Goal: Check status: Check status

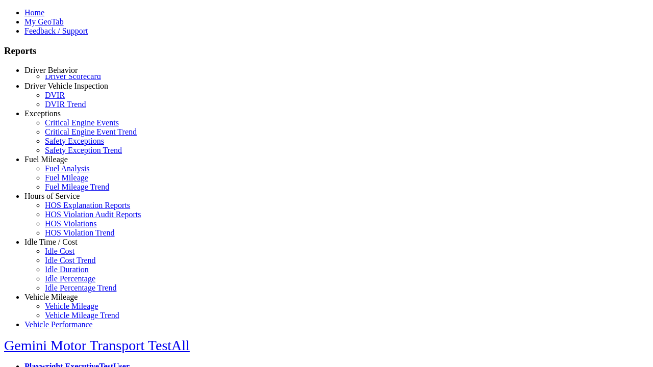
scroll to position [1, 0]
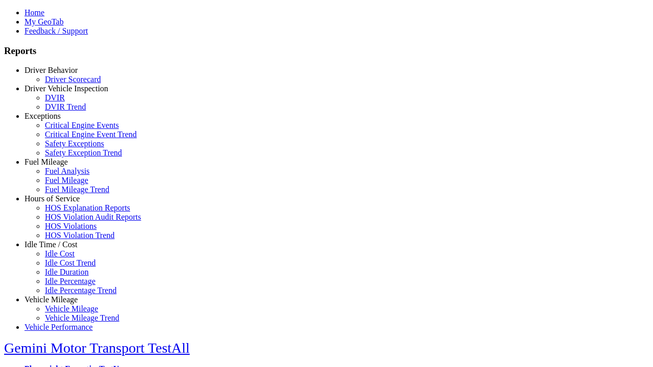
click at [66, 84] on link "Driver Scorecard" at bounding box center [73, 79] width 56 height 9
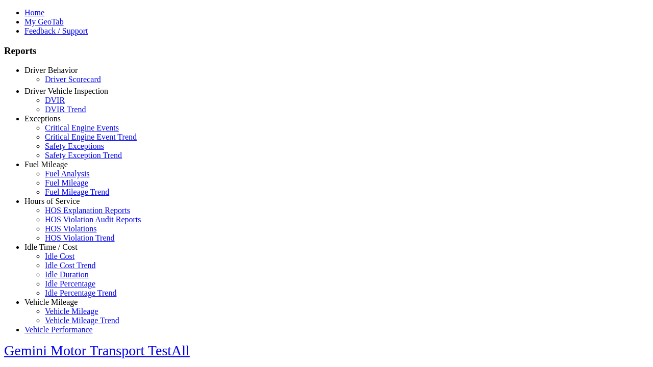
select select "**"
